Goal: Navigation & Orientation: Find specific page/section

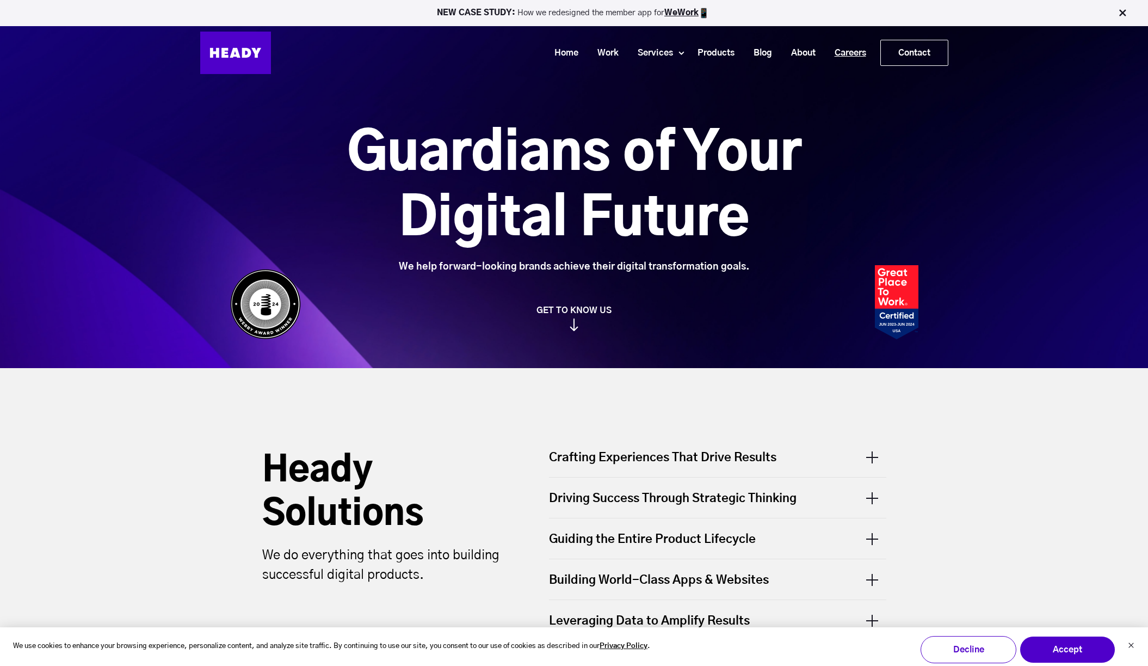
click at [843, 56] on link "Careers" at bounding box center [846, 53] width 51 height 20
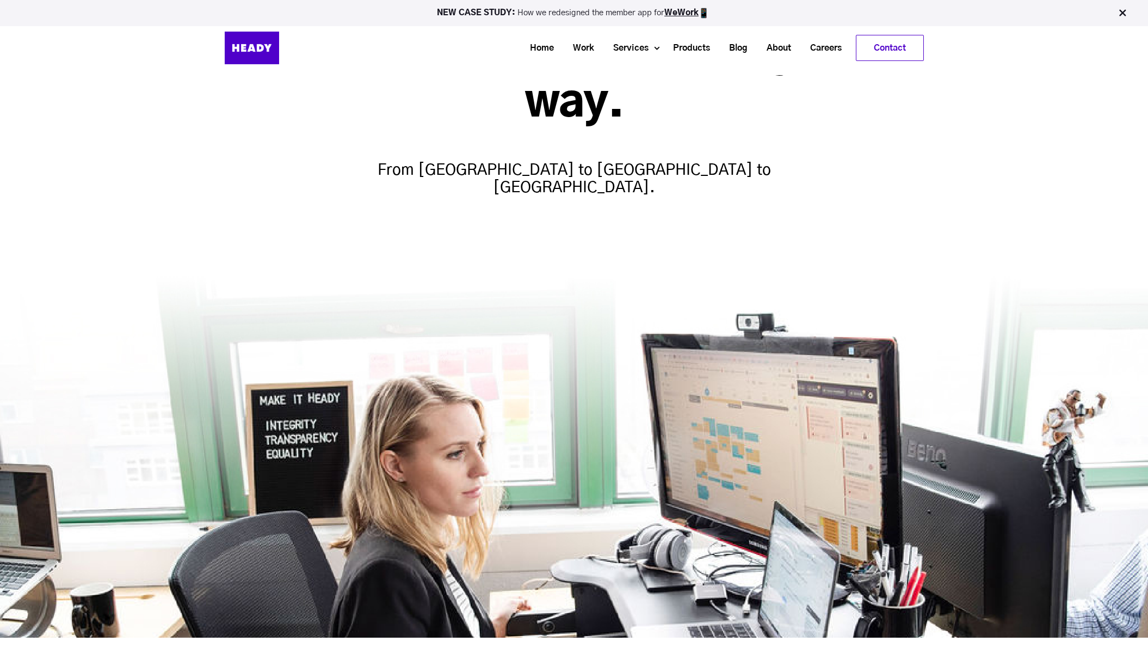
scroll to position [194, 0]
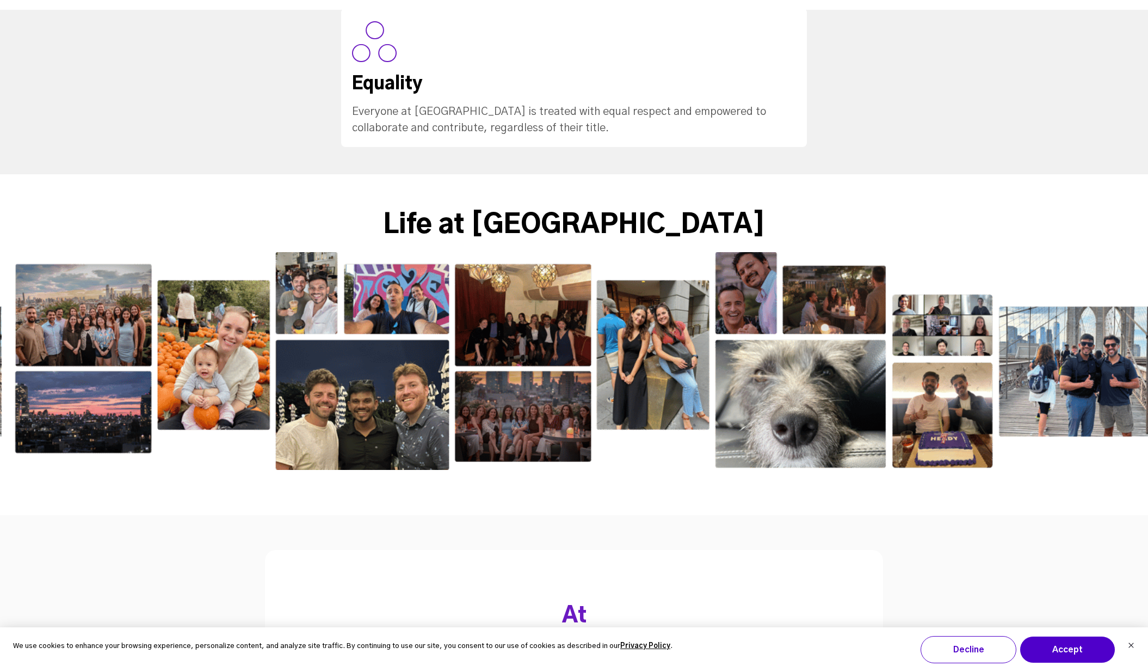
scroll to position [1557, 0]
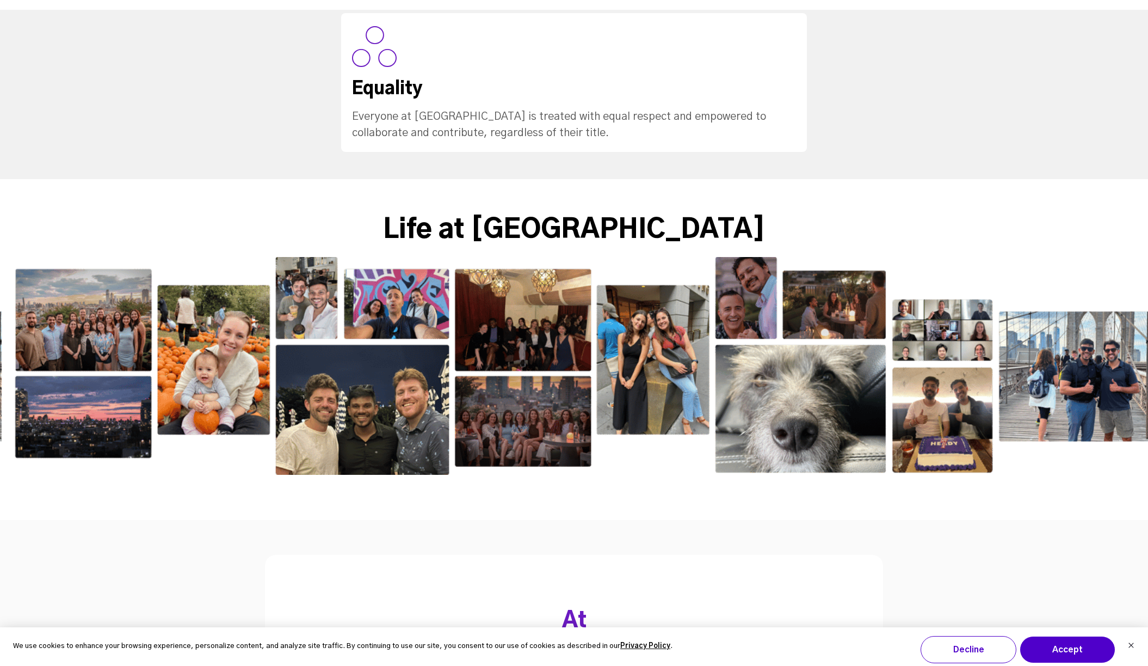
drag, startPoint x: 887, startPoint y: 309, endPoint x: 589, endPoint y: 294, distance: 298.6
click at [589, 294] on img at bounding box center [576, 366] width 1148 height 218
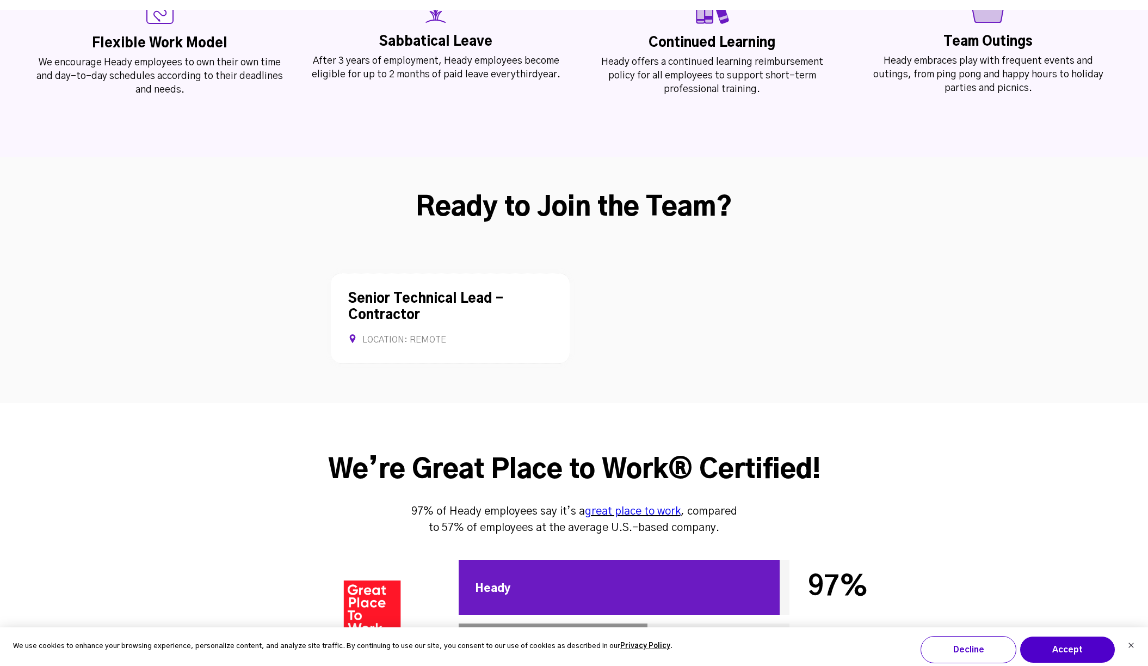
scroll to position [2799, 0]
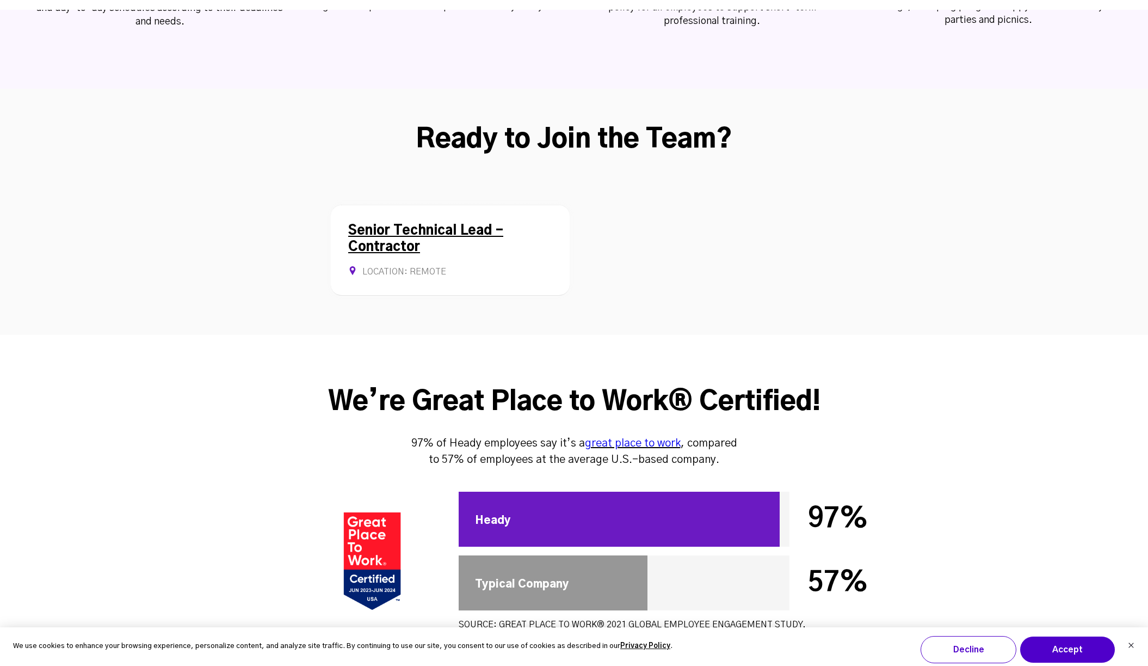
click at [407, 224] on link "Senior Technical Lead - Contractor" at bounding box center [425, 238] width 155 height 29
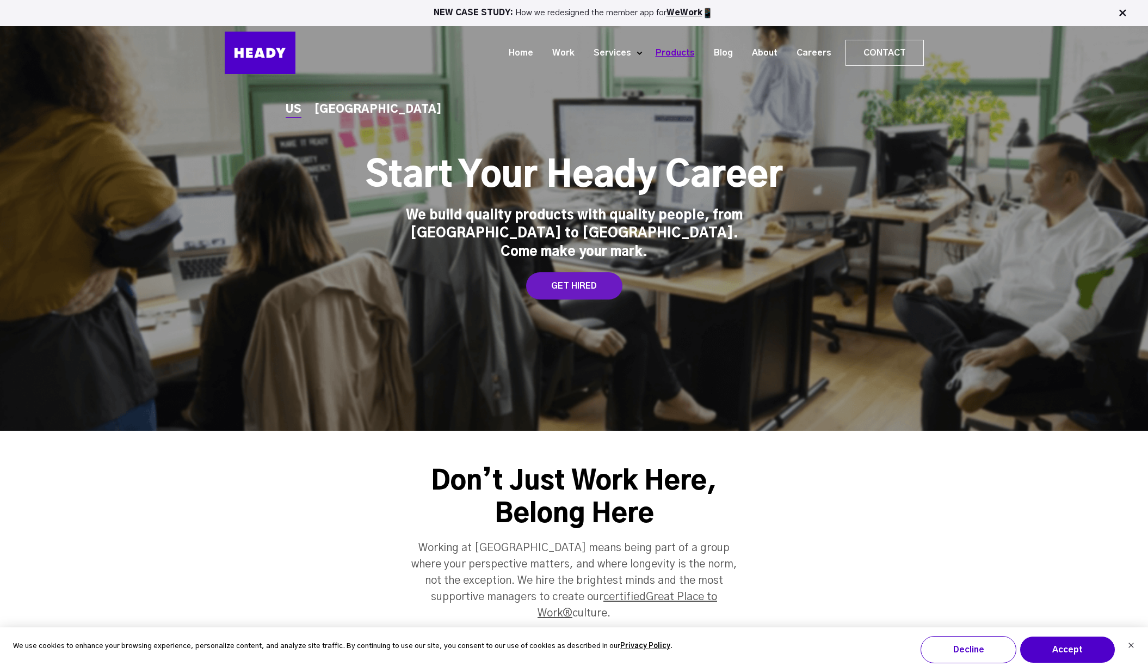
click at [683, 59] on link "Products" at bounding box center [671, 53] width 58 height 20
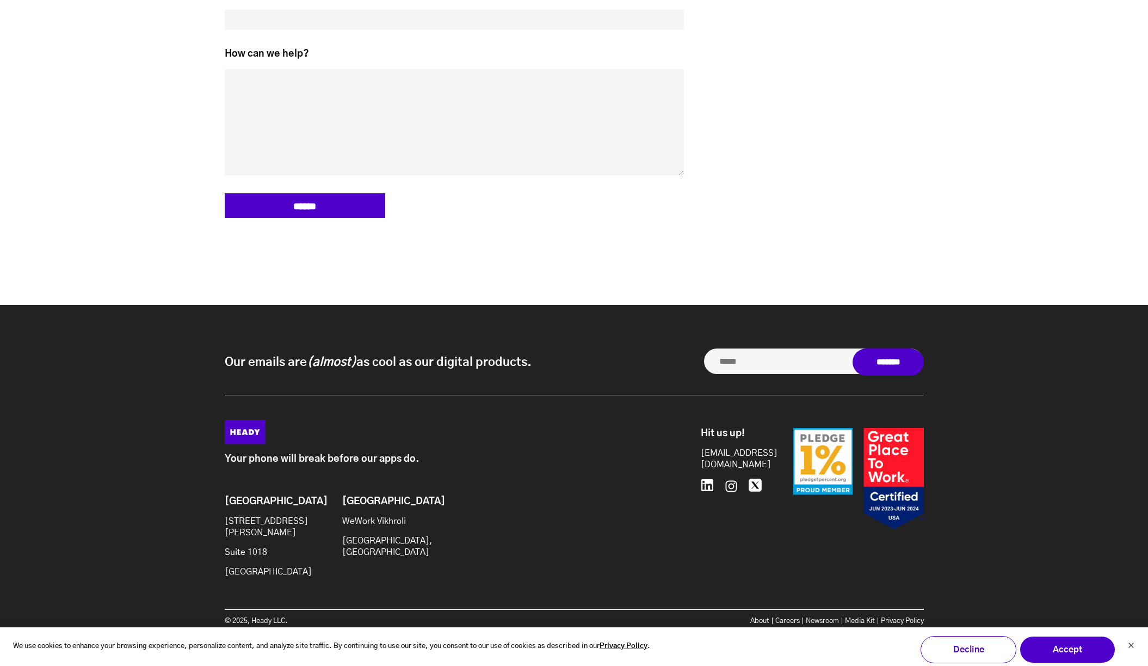
scroll to position [2955, 0]
